Goal: Information Seeking & Learning: Learn about a topic

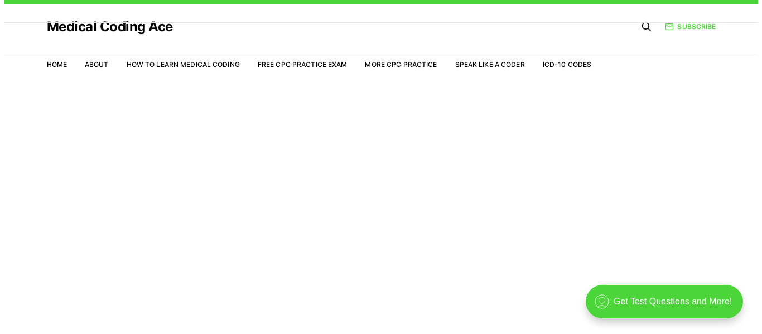
scroll to position [27, 0]
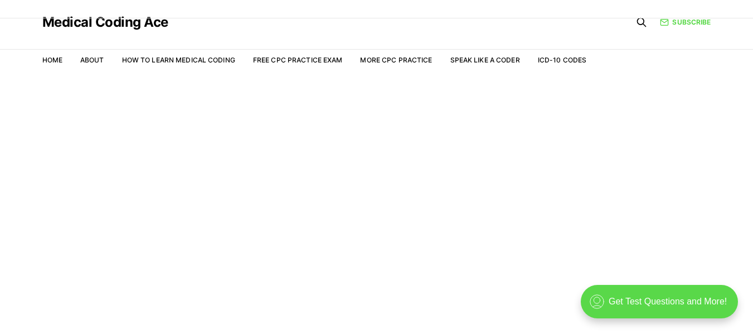
click at [666, 300] on div ".cls-1{fill:none;stroke:currentColor;stroke-linecap:round;stroke-linejoin:round…" at bounding box center [659, 301] width 157 height 33
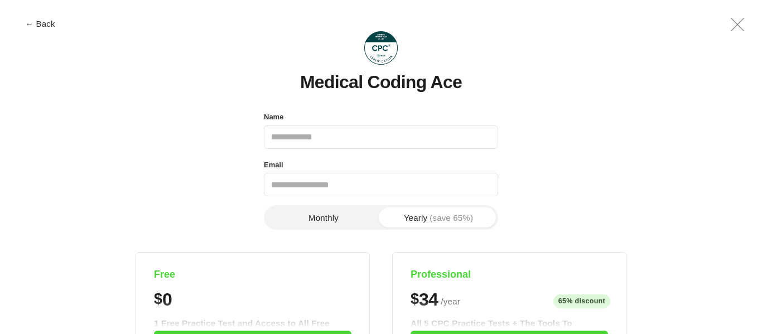
scroll to position [0, 0]
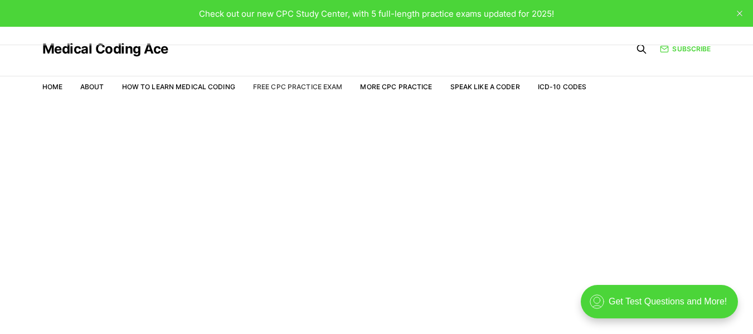
click at [311, 85] on link "Free CPC Practice Exam" at bounding box center [298, 87] width 90 height 8
click at [304, 84] on link "Free CPC Practice Exam" at bounding box center [298, 87] width 90 height 8
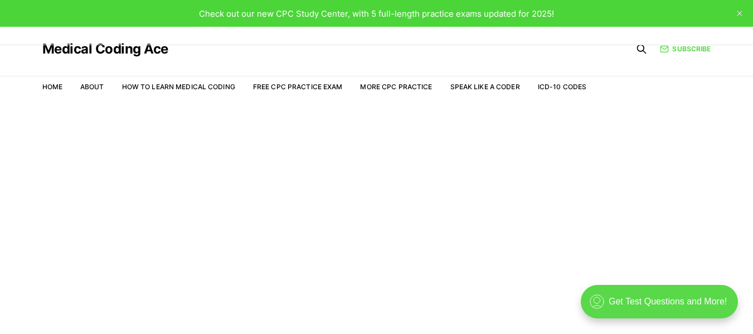
click at [641, 294] on div ".cls-1{fill:none;stroke:currentColor;stroke-linecap:round;stroke-linejoin:round…" at bounding box center [659, 301] width 157 height 33
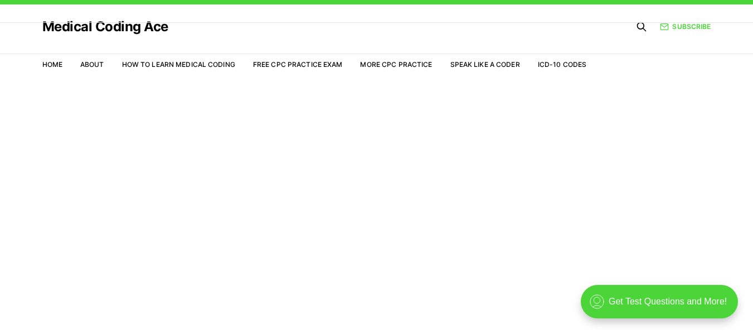
scroll to position [27, 0]
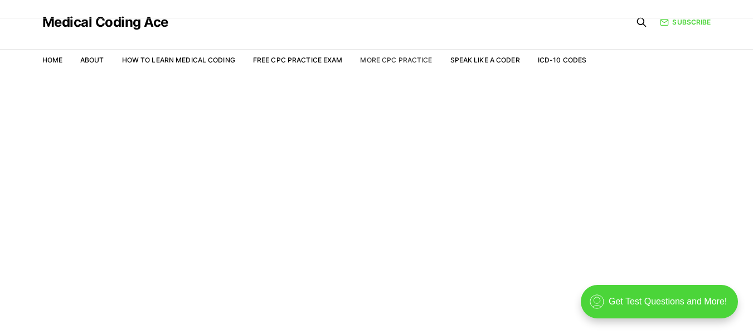
click at [405, 61] on link "More CPC Practice" at bounding box center [396, 60] width 72 height 8
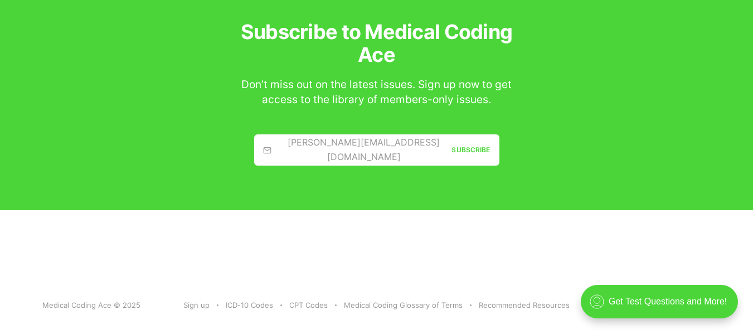
scroll to position [1824, 0]
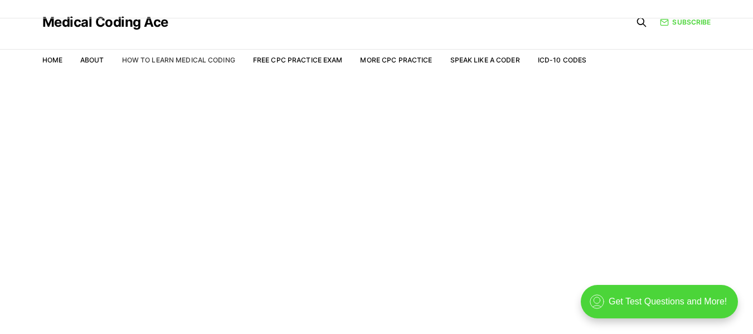
click at [165, 60] on link "How to Learn Medical Coding" at bounding box center [178, 60] width 113 height 8
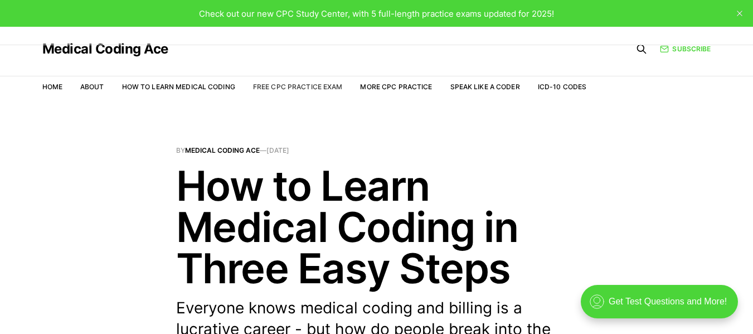
click at [279, 88] on link "Free CPC Practice Exam" at bounding box center [298, 87] width 90 height 8
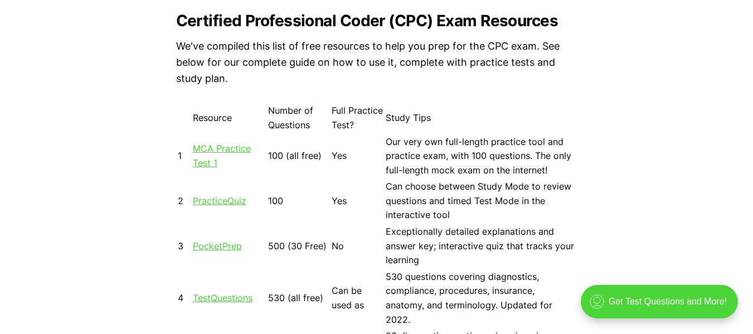
scroll to position [997, 0]
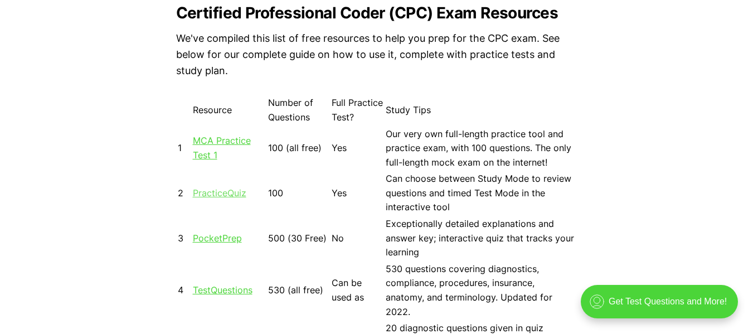
click at [210, 194] on link "PracticeQuiz" at bounding box center [220, 192] width 54 height 11
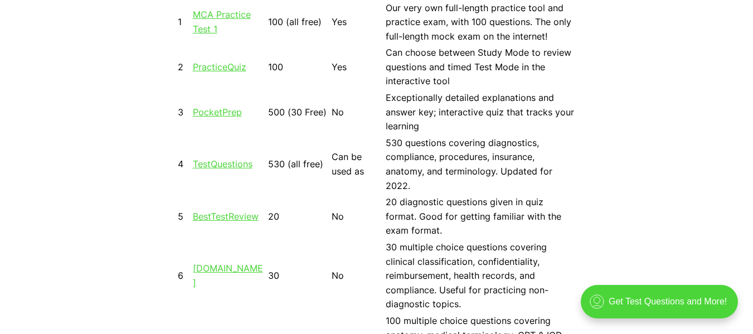
scroll to position [1189, 0]
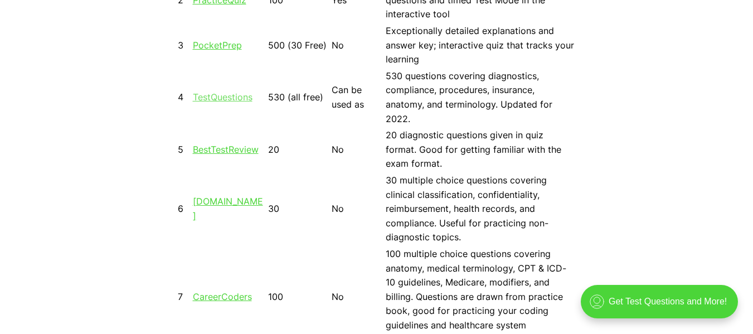
click at [223, 94] on link "TestQuestions" at bounding box center [223, 96] width 60 height 11
click at [235, 96] on link "TestQuestions" at bounding box center [223, 96] width 60 height 11
click at [215, 149] on link "BestTestReview" at bounding box center [226, 149] width 66 height 11
